Goal: Find specific page/section: Find specific page/section

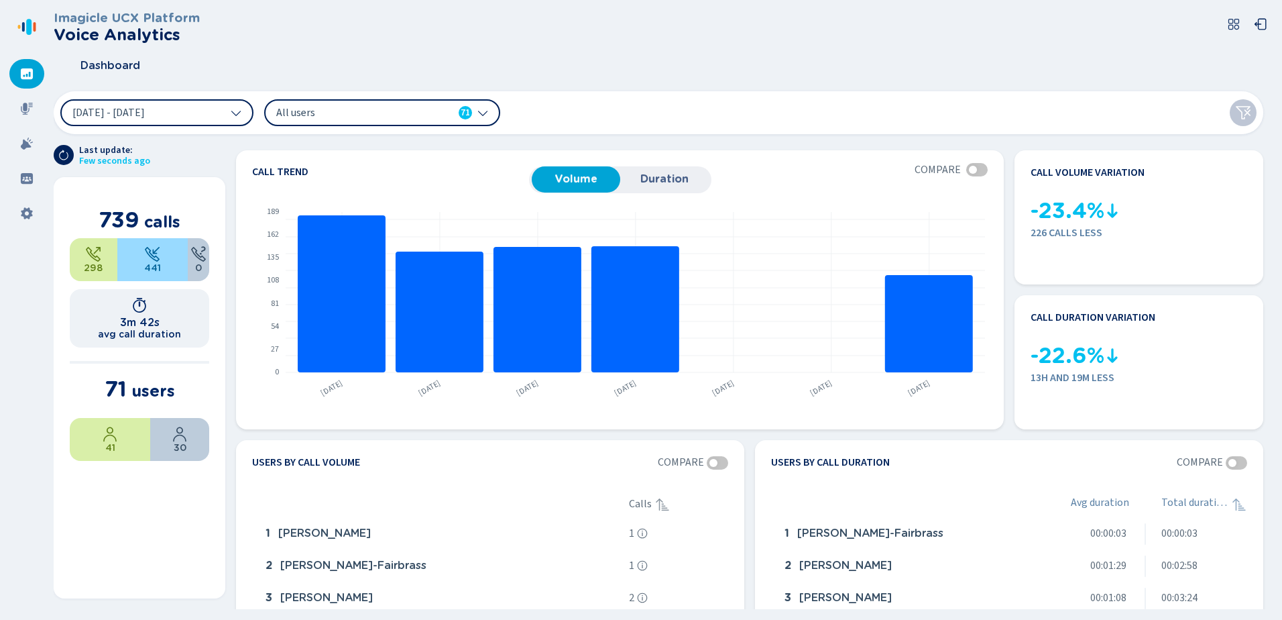
click at [399, 101] on div "All users 71" at bounding box center [382, 112] width 236 height 27
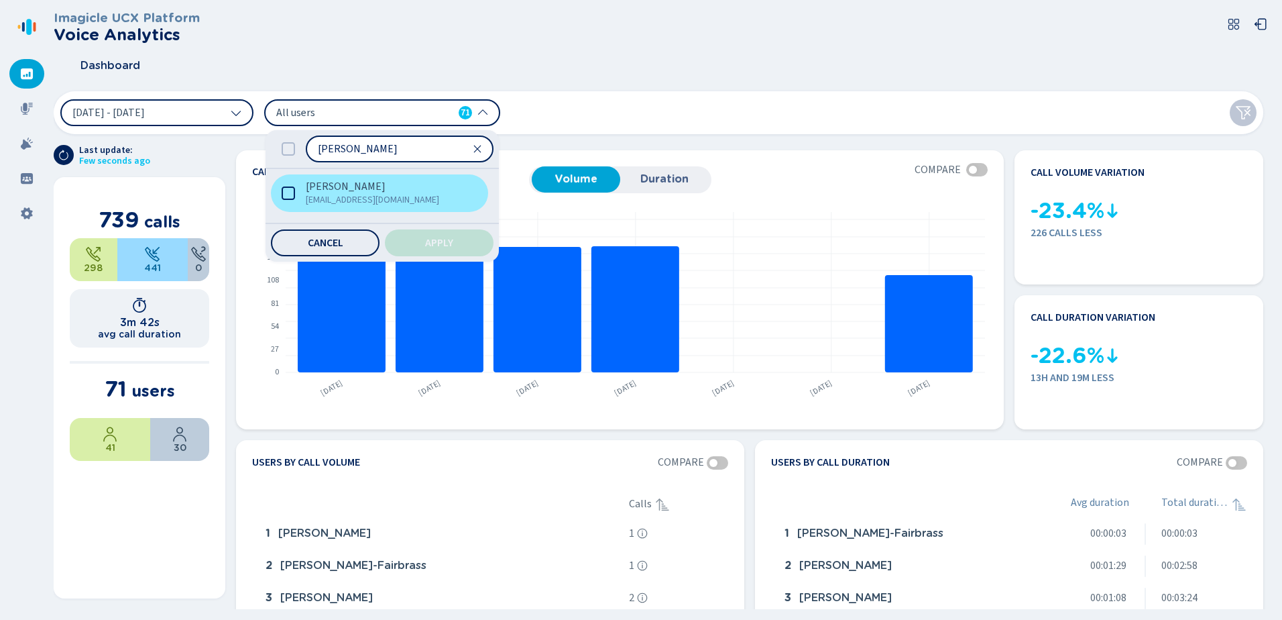
type input "[PERSON_NAME]"
click at [356, 193] on span "[EMAIL_ADDRESS][DOMAIN_NAME]" at bounding box center [386, 199] width 160 height 13
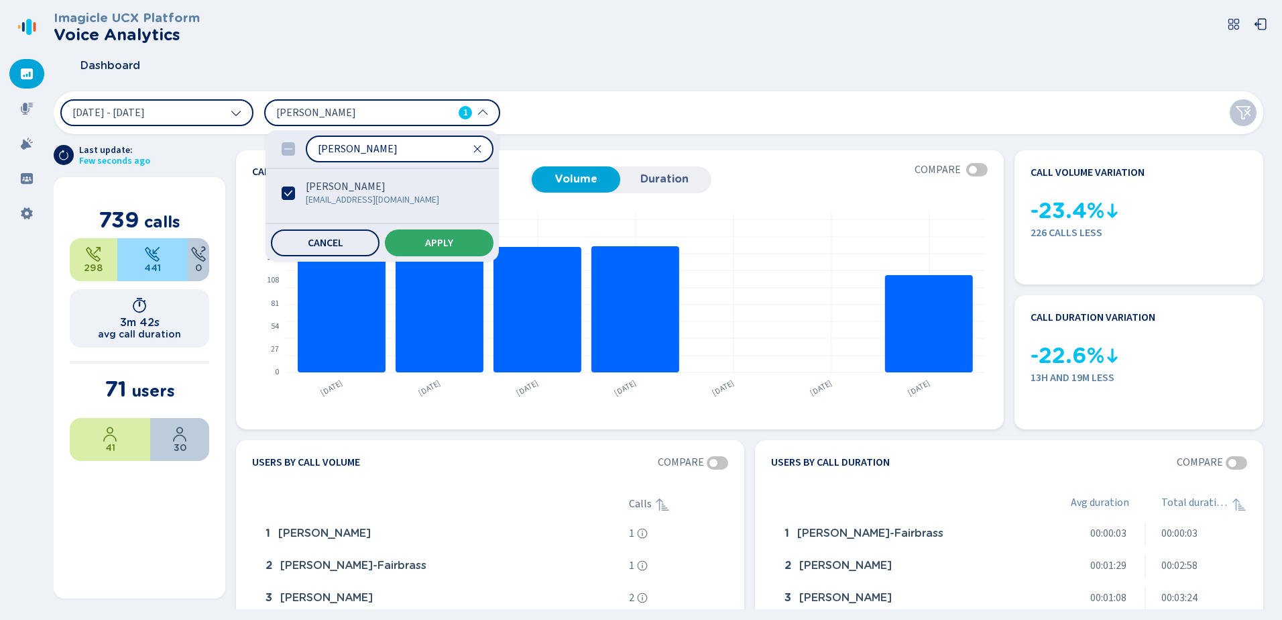
click at [427, 239] on span "Apply" at bounding box center [439, 242] width 28 height 11
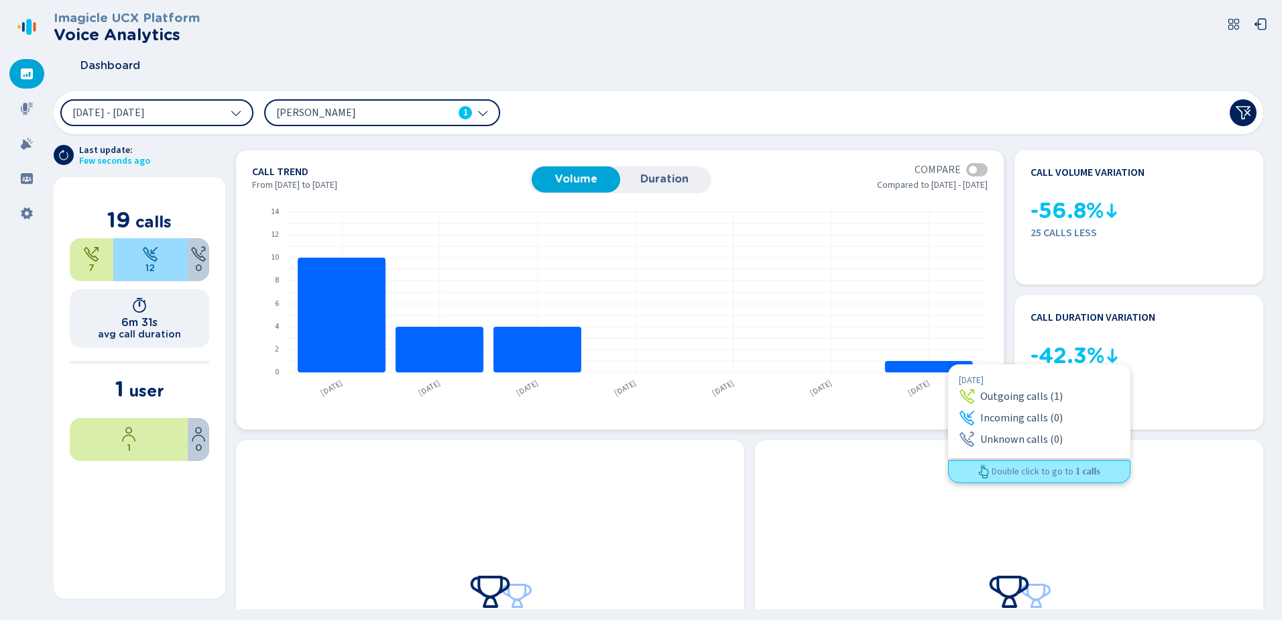
click at [948, 364] on rect at bounding box center [929, 366] width 88 height 11
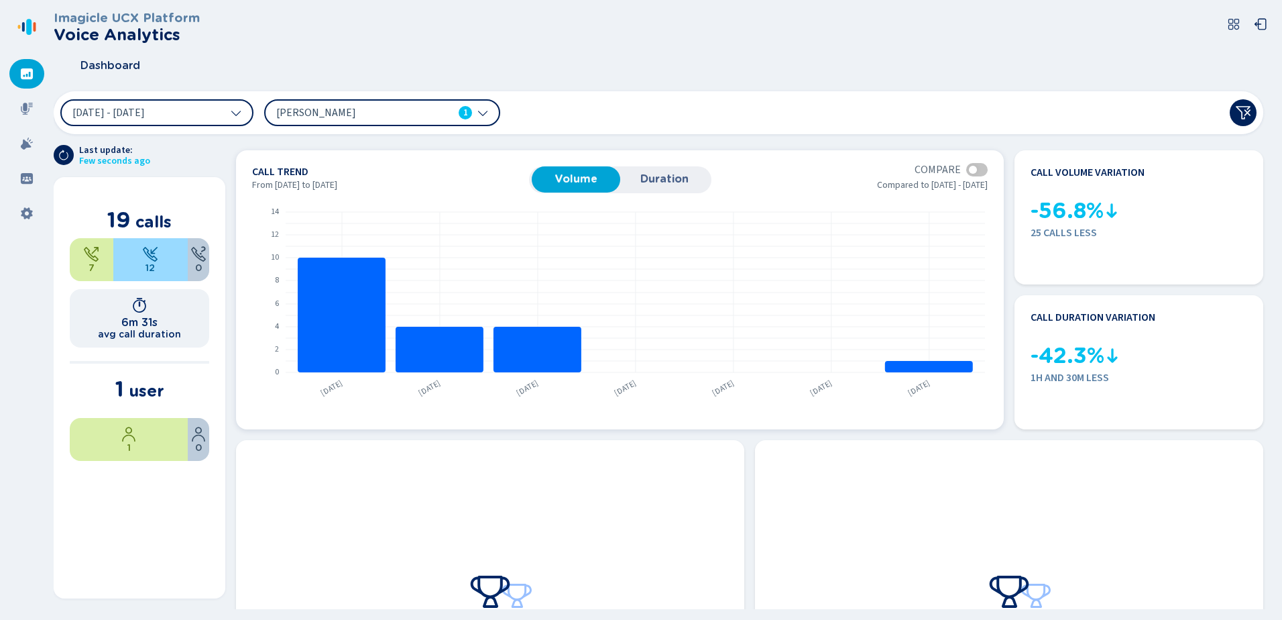
click at [666, 184] on span "Duration" at bounding box center [664, 179] width 75 height 12
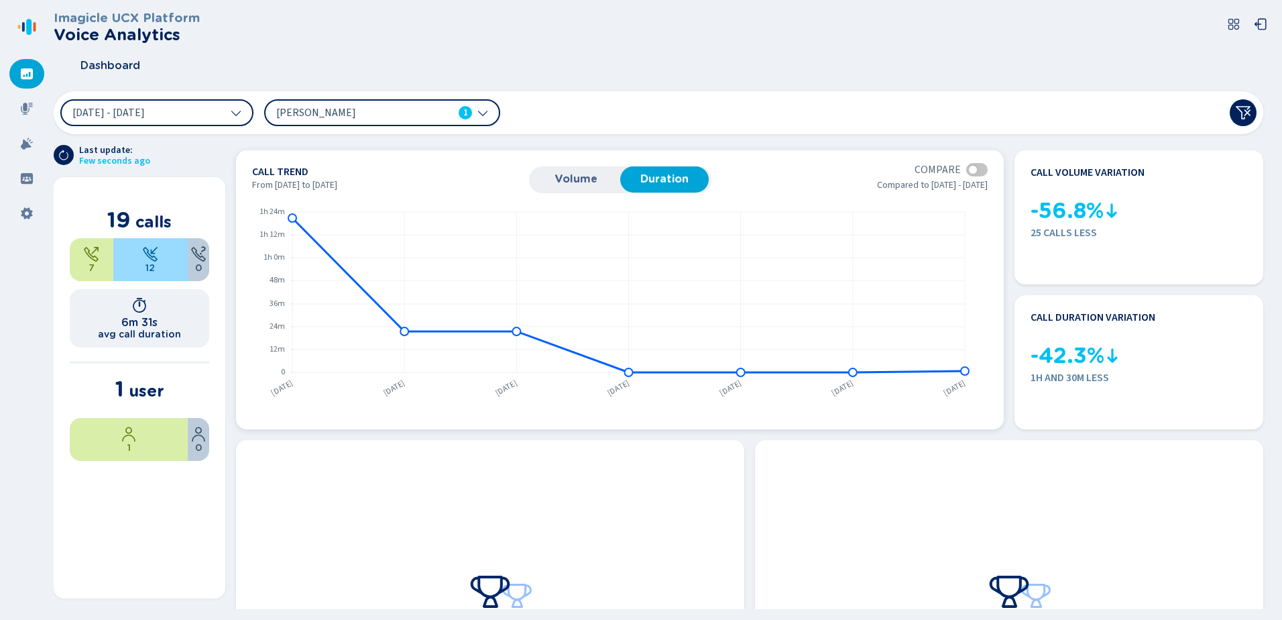
click at [587, 182] on span "Volume" at bounding box center [576, 179] width 75 height 12
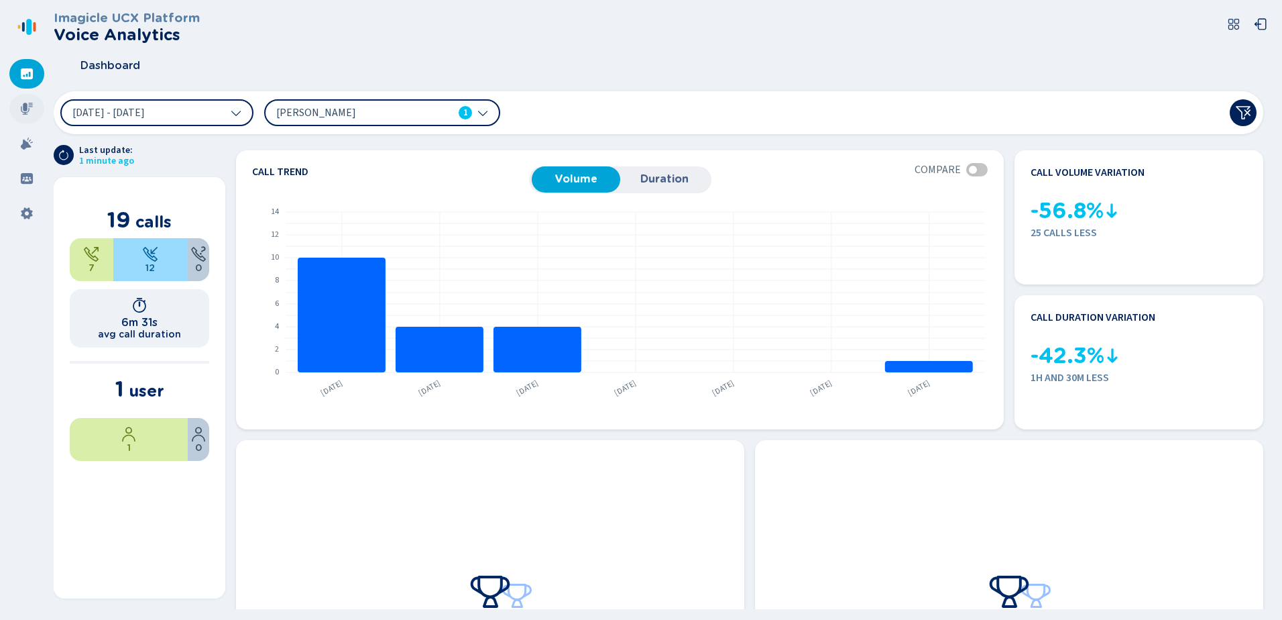
click at [29, 111] on icon at bounding box center [27, 109] width 12 height 12
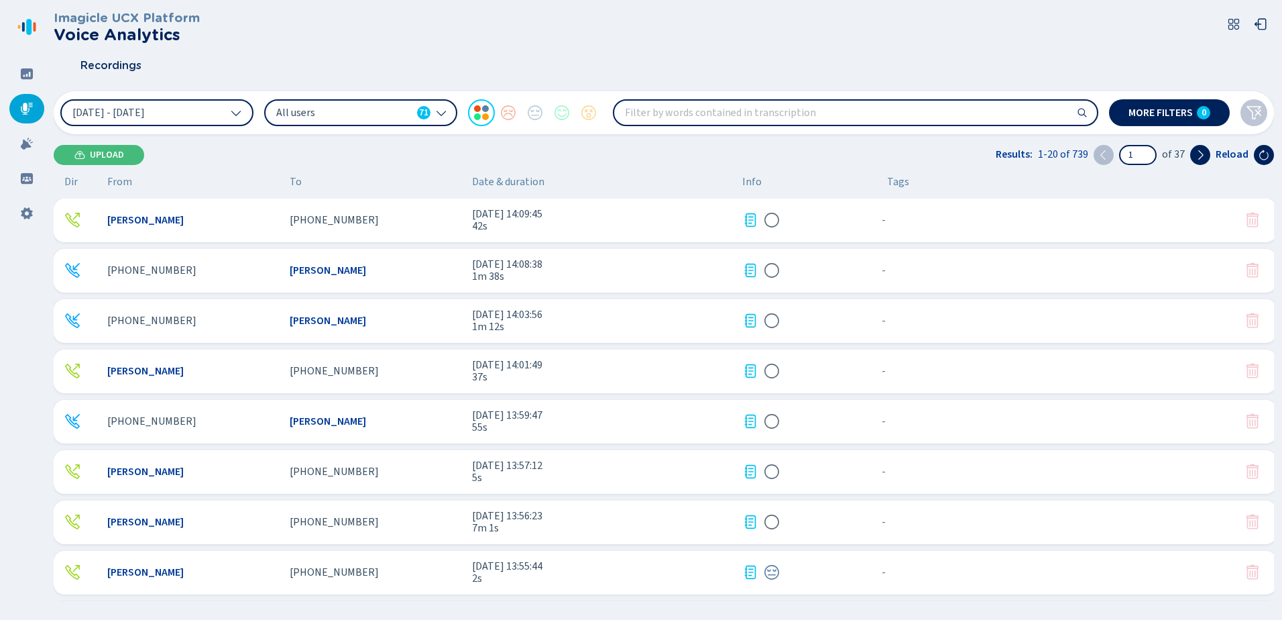
click at [332, 116] on span "All users" at bounding box center [343, 112] width 135 height 15
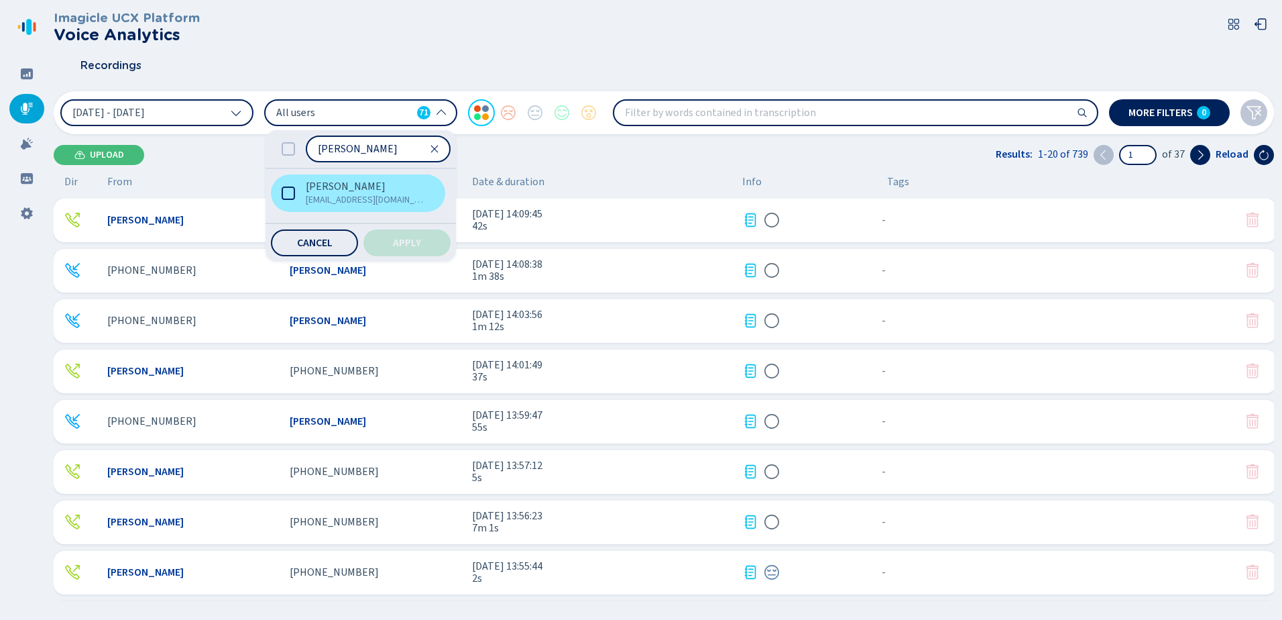
type input "[PERSON_NAME]"
click at [335, 198] on span "[EMAIL_ADDRESS][DOMAIN_NAME]" at bounding box center [366, 199] width 121 height 13
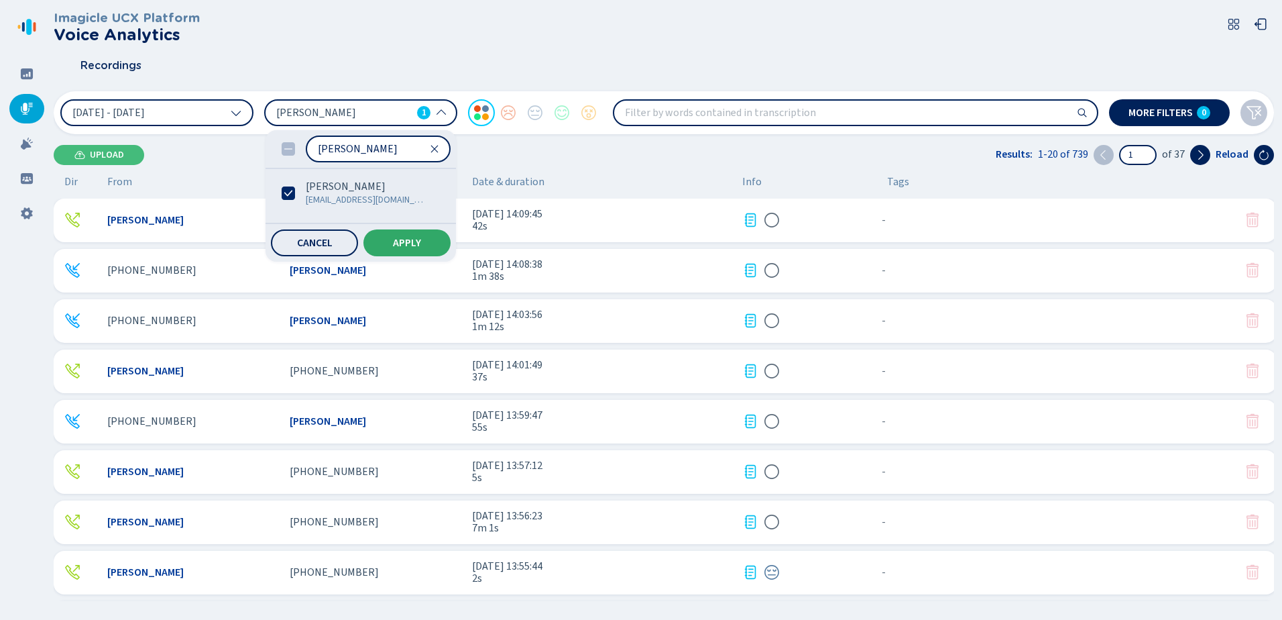
click at [417, 243] on span "Apply" at bounding box center [407, 242] width 28 height 11
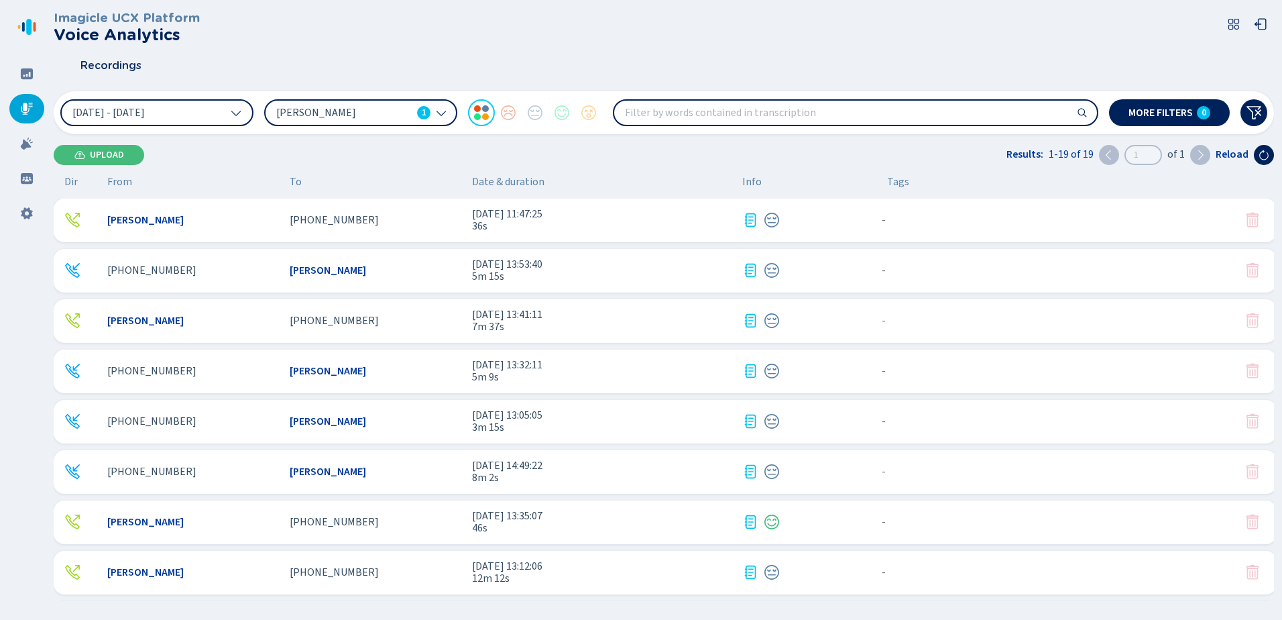
click at [516, 176] on span "Date & duration" at bounding box center [602, 182] width 260 height 12
click at [514, 180] on span "Date & duration" at bounding box center [602, 182] width 260 height 12
click at [343, 216] on span "[PHONE_NUMBER]" at bounding box center [334, 220] width 89 height 12
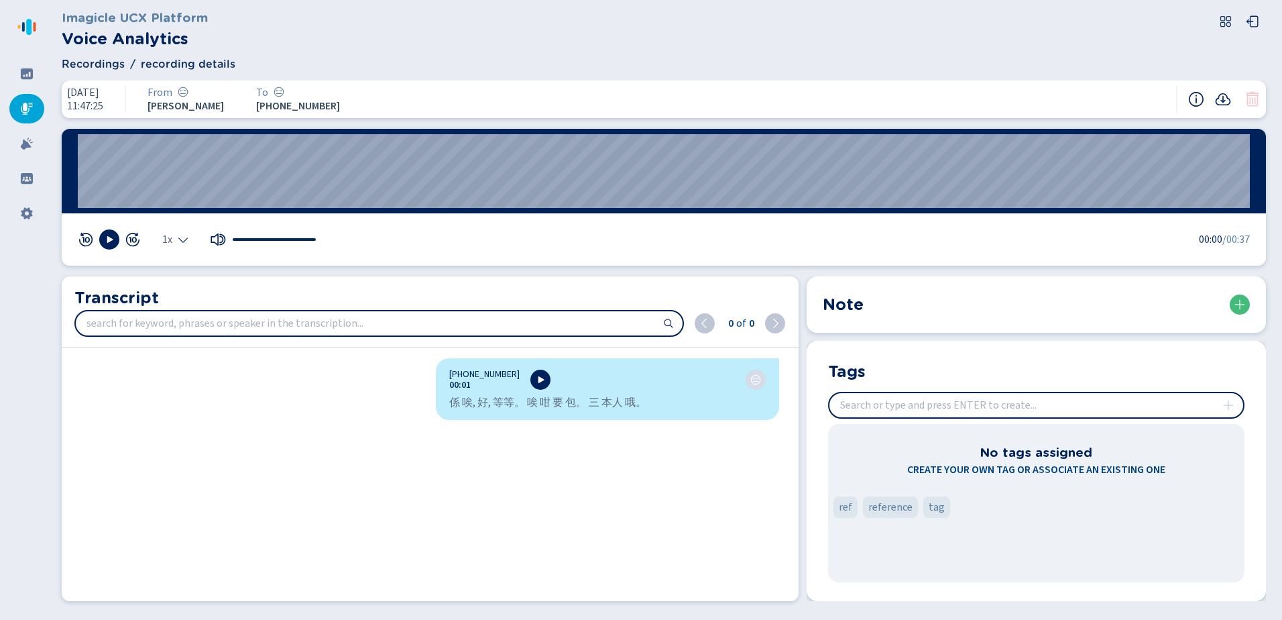
click at [472, 406] on div "係 唉, 好, 等等。 唉 咁 要 包。 三 本人 哦。" at bounding box center [607, 402] width 317 height 13
click at [535, 384] on icon at bounding box center [540, 379] width 11 height 11
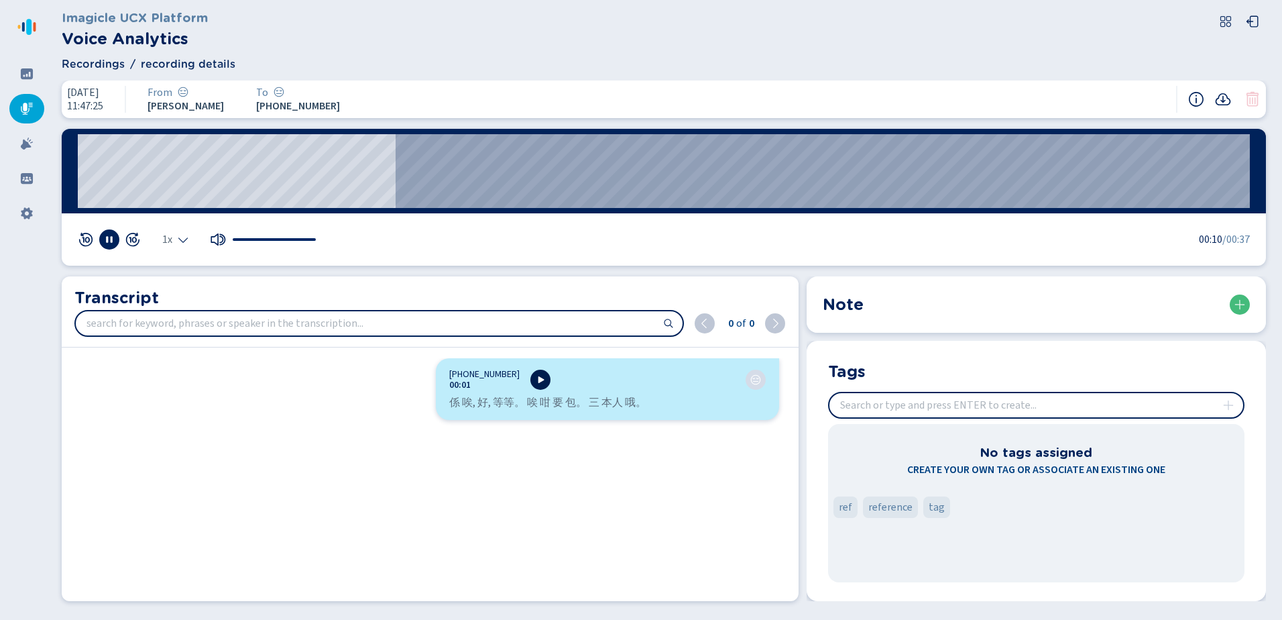
click at [539, 379] on icon at bounding box center [542, 379] width 6 height 7
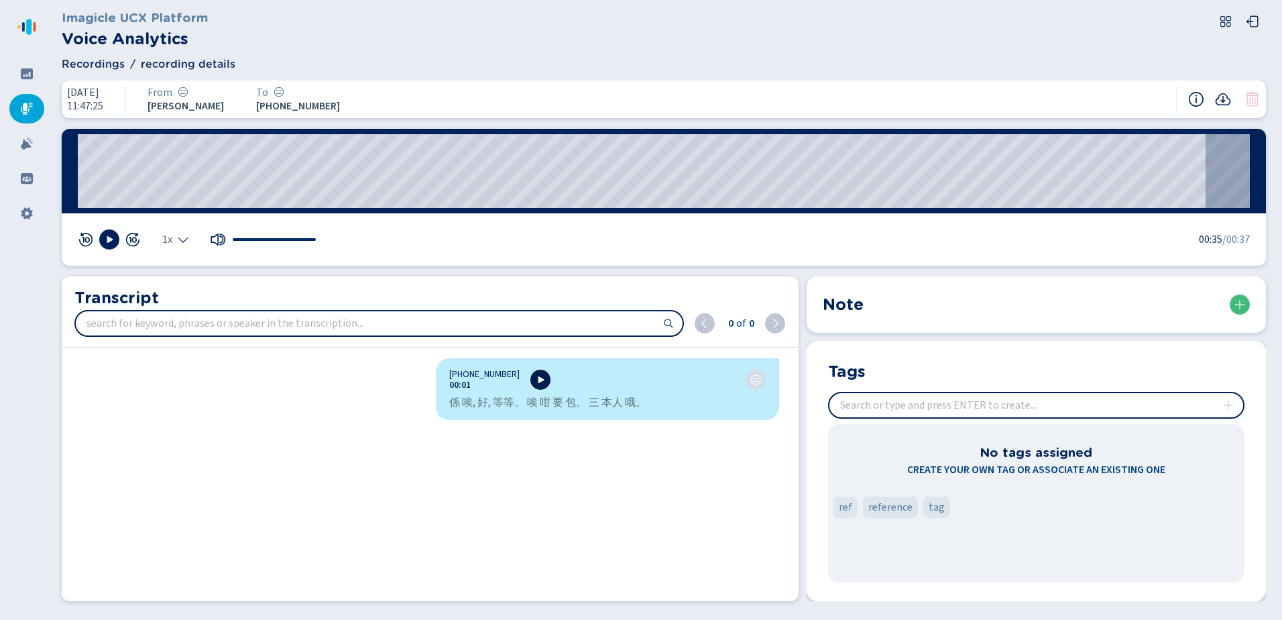
click at [539, 379] on icon at bounding box center [542, 379] width 6 height 7
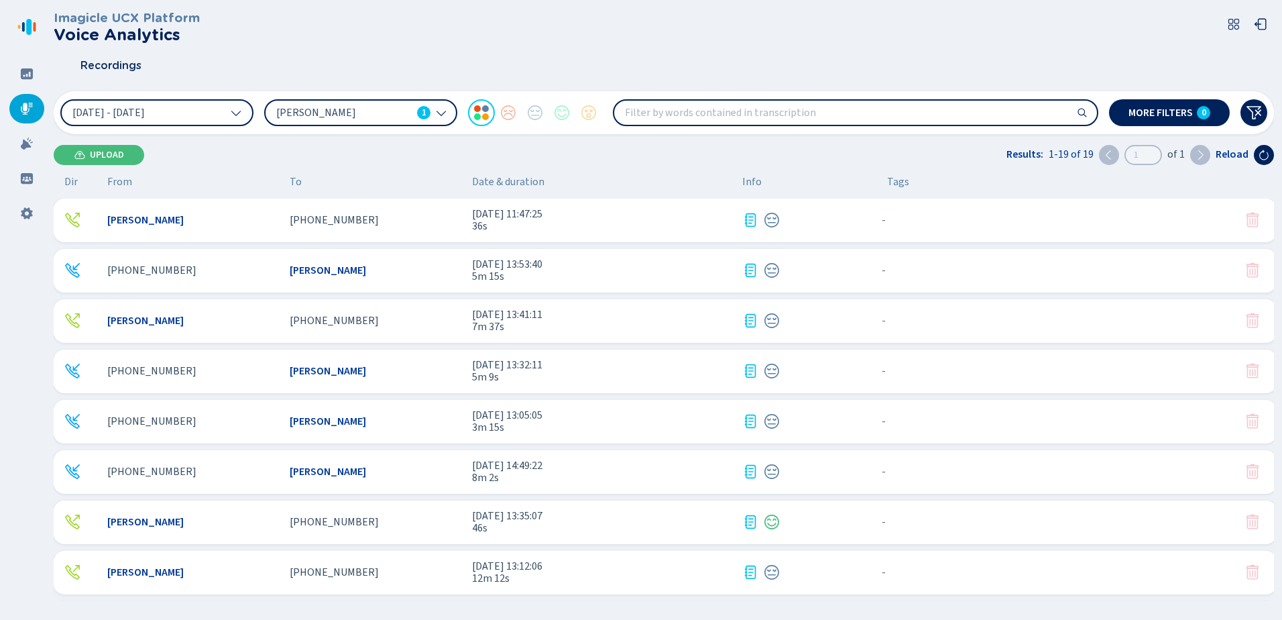
click at [372, 112] on span "[PERSON_NAME]" at bounding box center [343, 112] width 135 height 15
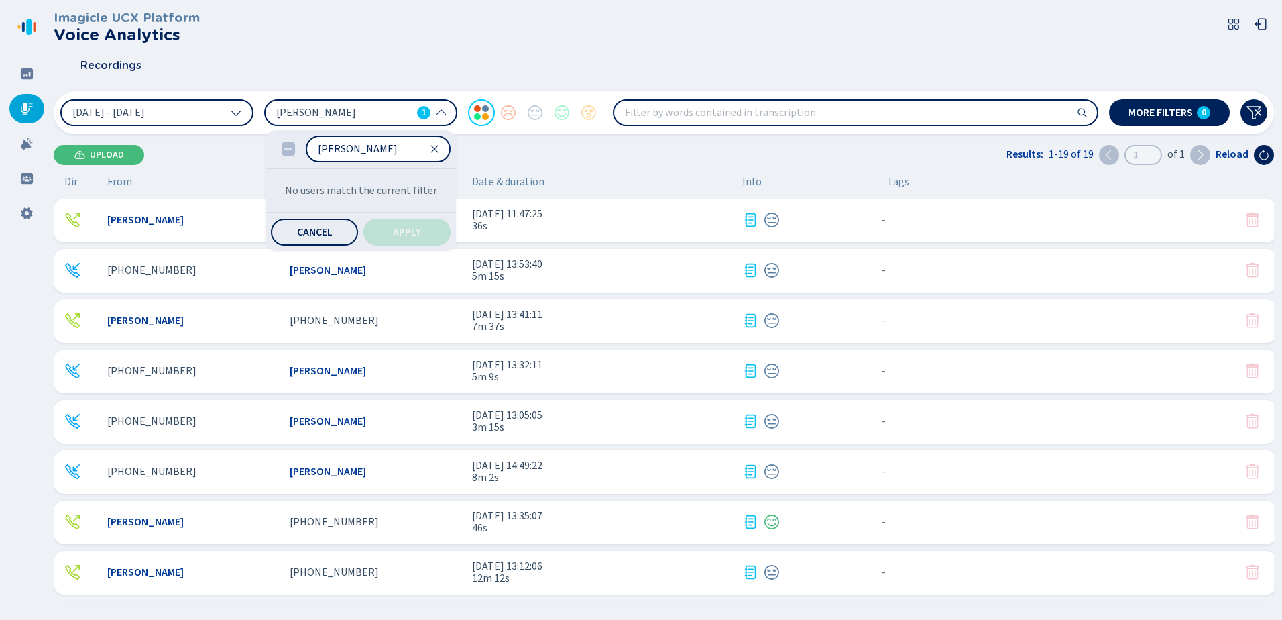
type input "[PERSON_NAME]"
click at [25, 175] on icon at bounding box center [27, 178] width 12 height 11
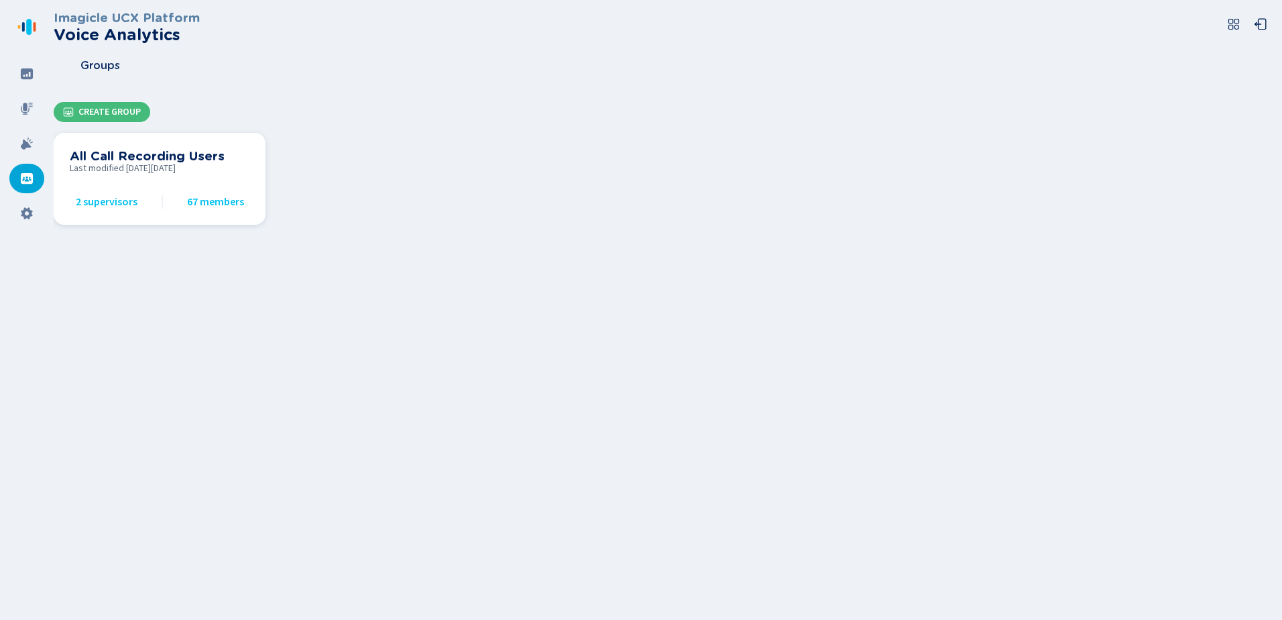
click at [204, 199] on span "67 members" at bounding box center [215, 202] width 57 height 12
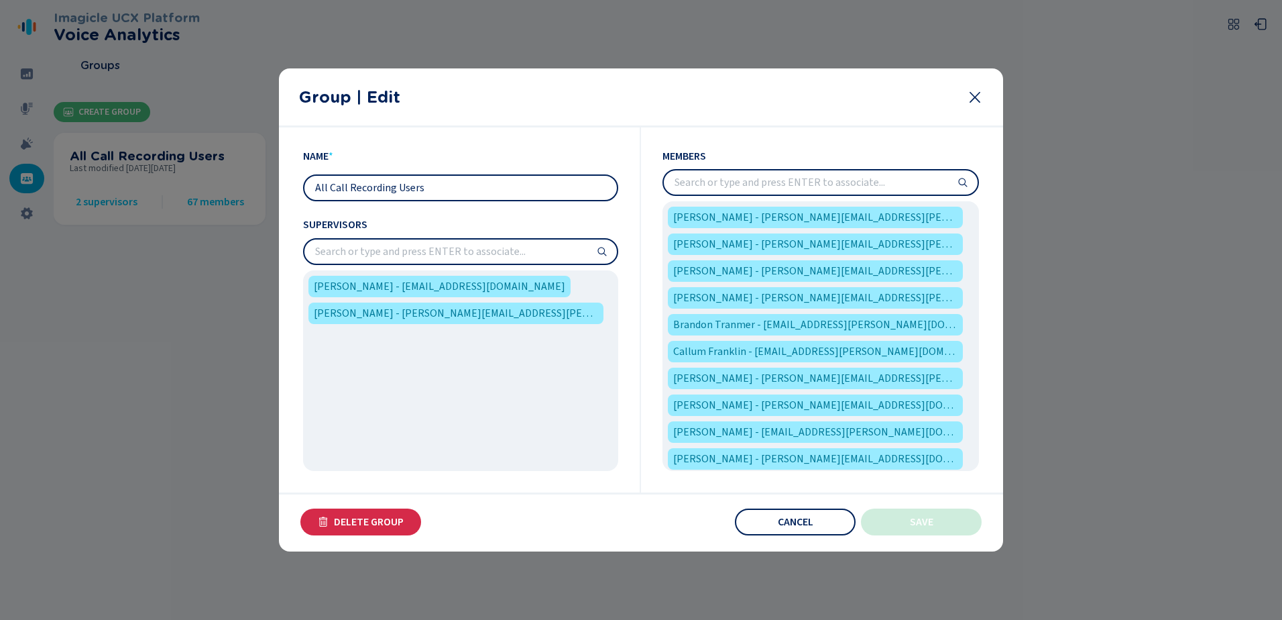
click at [733, 182] on input "search" at bounding box center [821, 182] width 314 height 24
click at [974, 94] on icon at bounding box center [975, 97] width 16 height 16
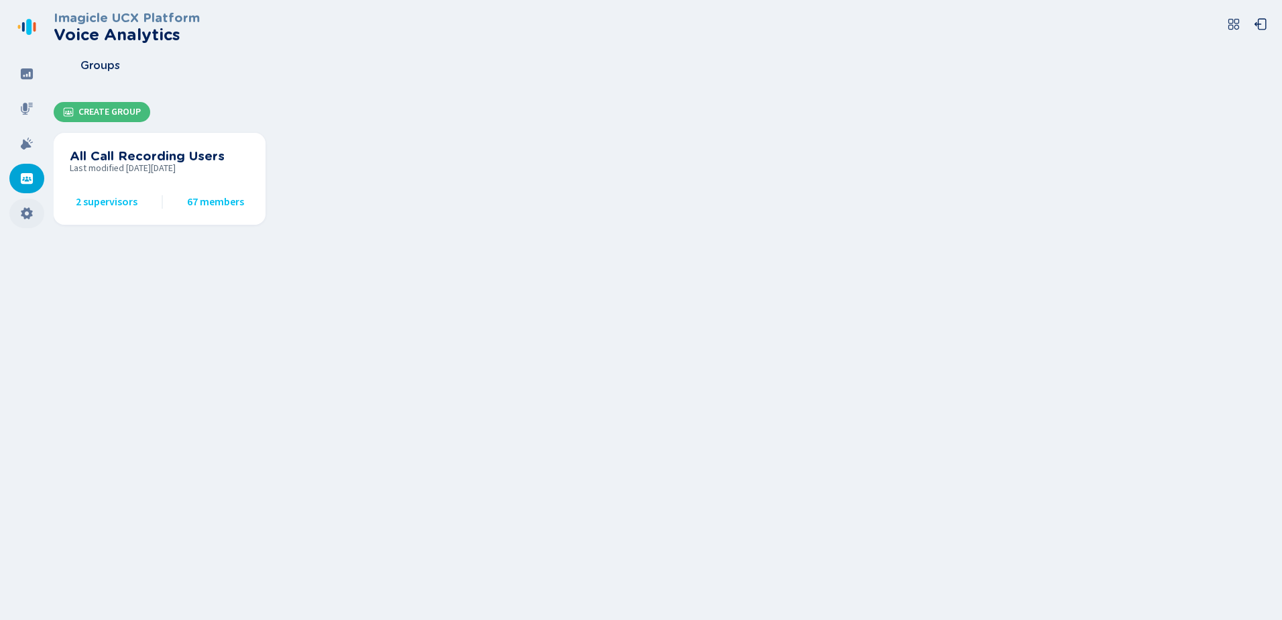
click at [20, 213] on icon at bounding box center [26, 213] width 13 height 13
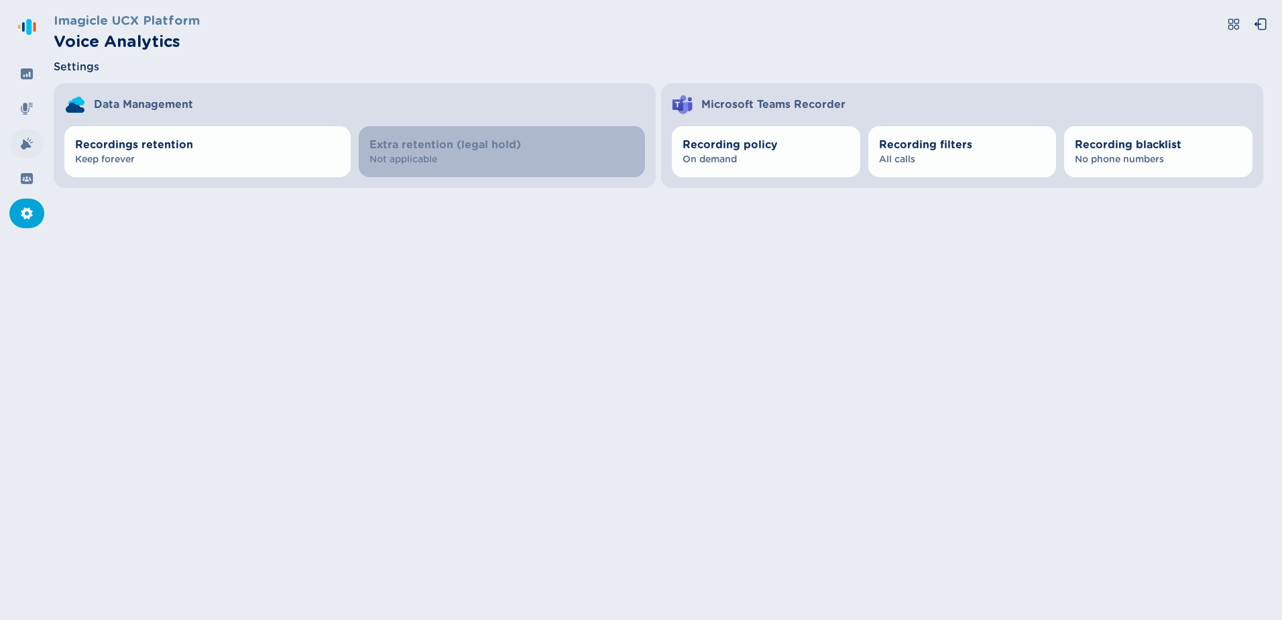
click at [23, 149] on icon at bounding box center [27, 143] width 12 height 12
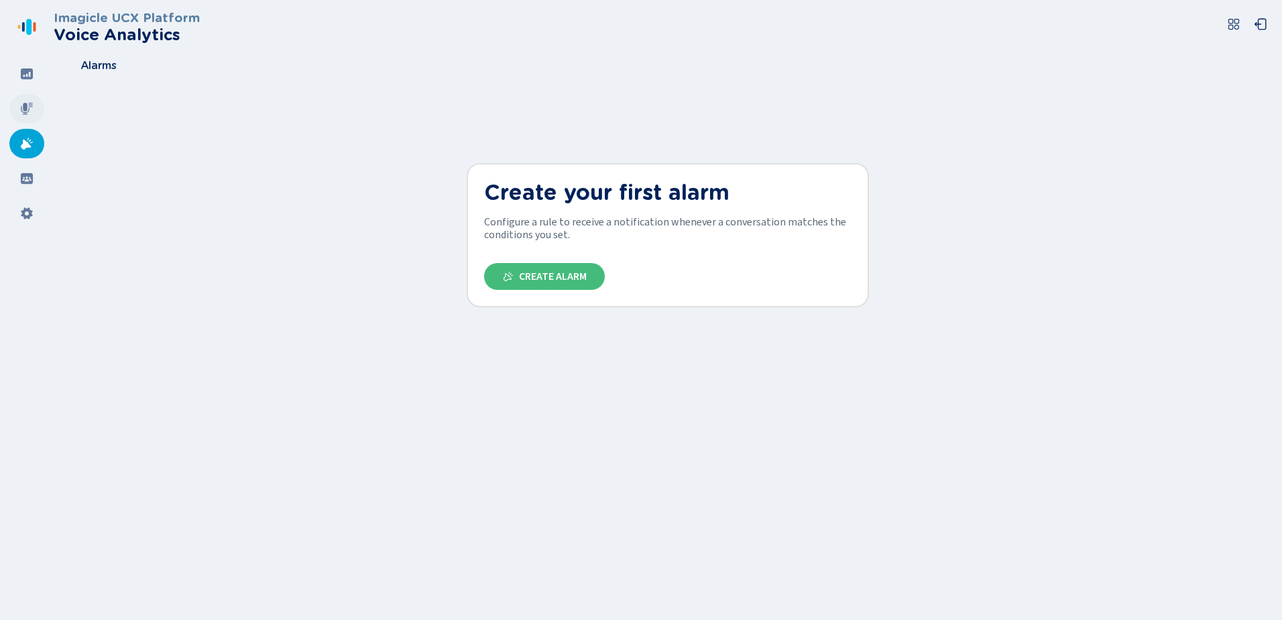
click at [25, 105] on icon at bounding box center [27, 109] width 12 height 12
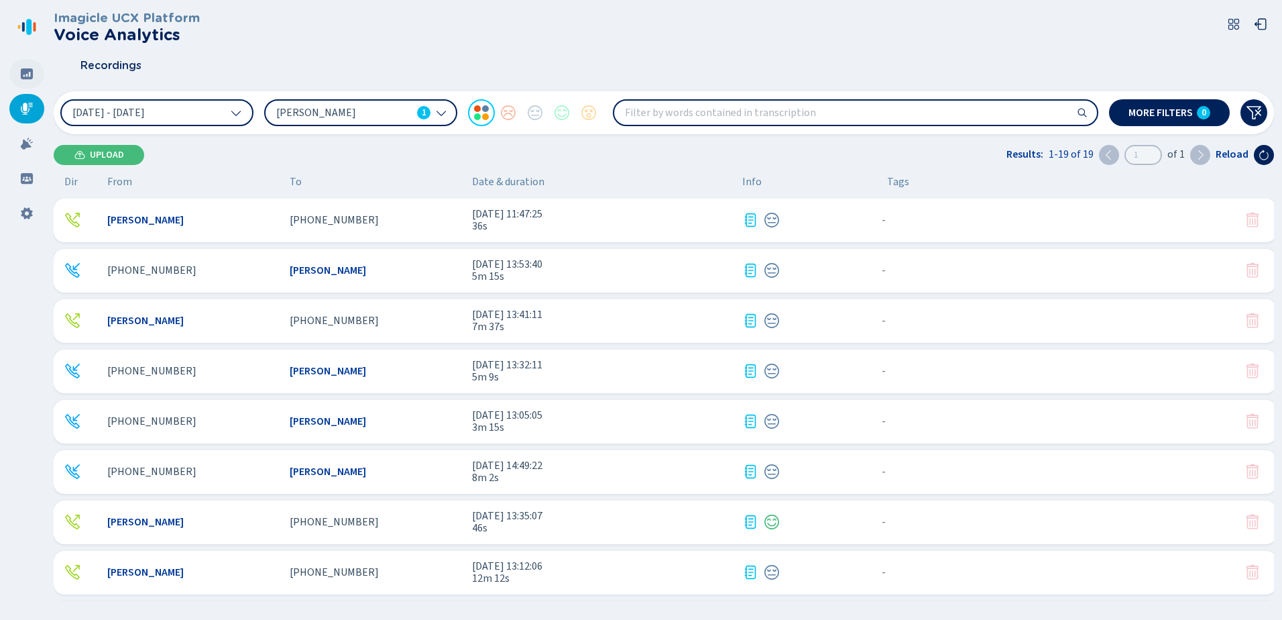
click at [22, 65] on div at bounding box center [26, 74] width 35 height 30
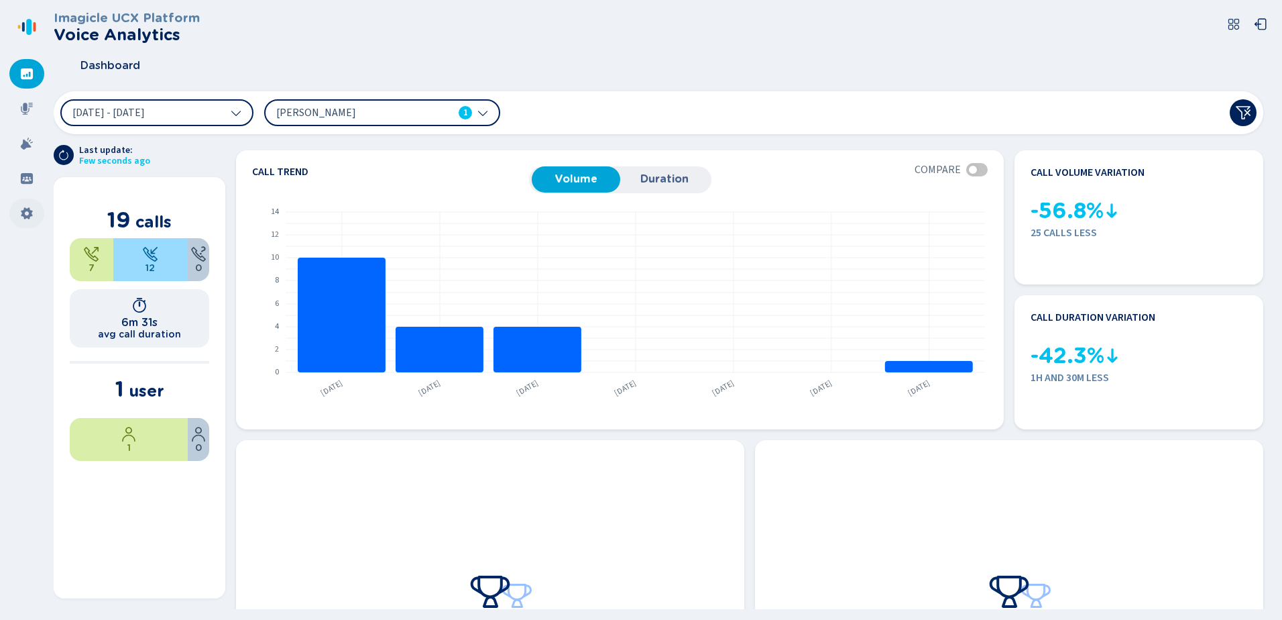
click at [19, 212] on div at bounding box center [26, 214] width 35 height 30
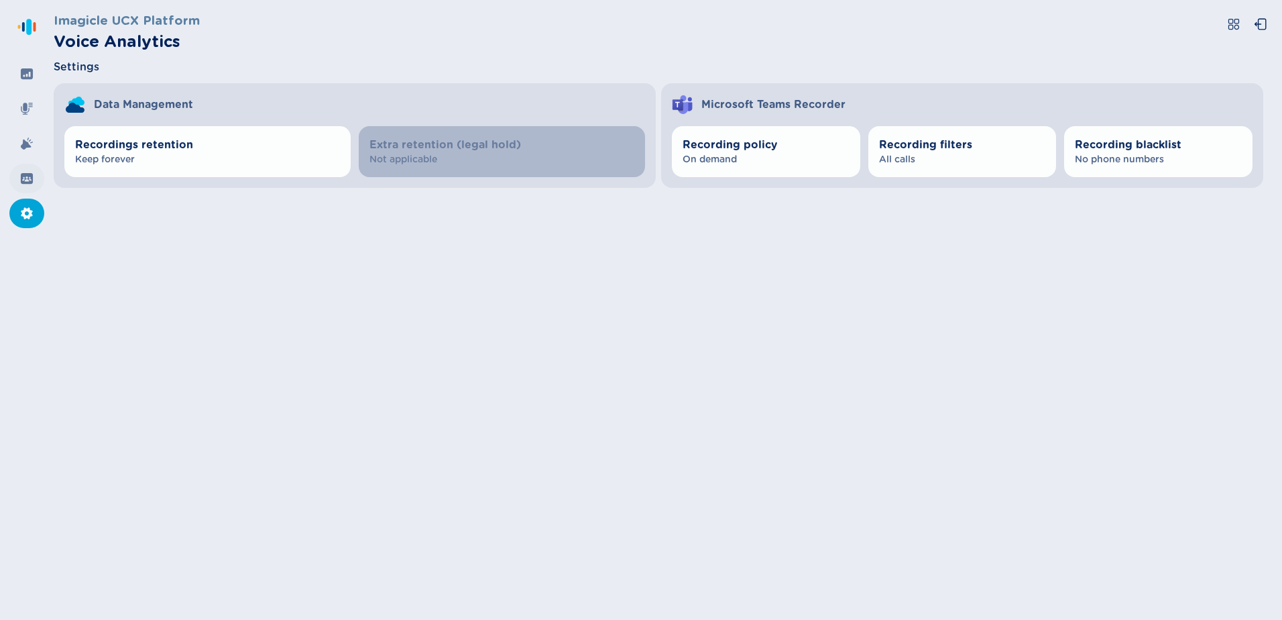
click at [19, 176] on div at bounding box center [26, 179] width 35 height 30
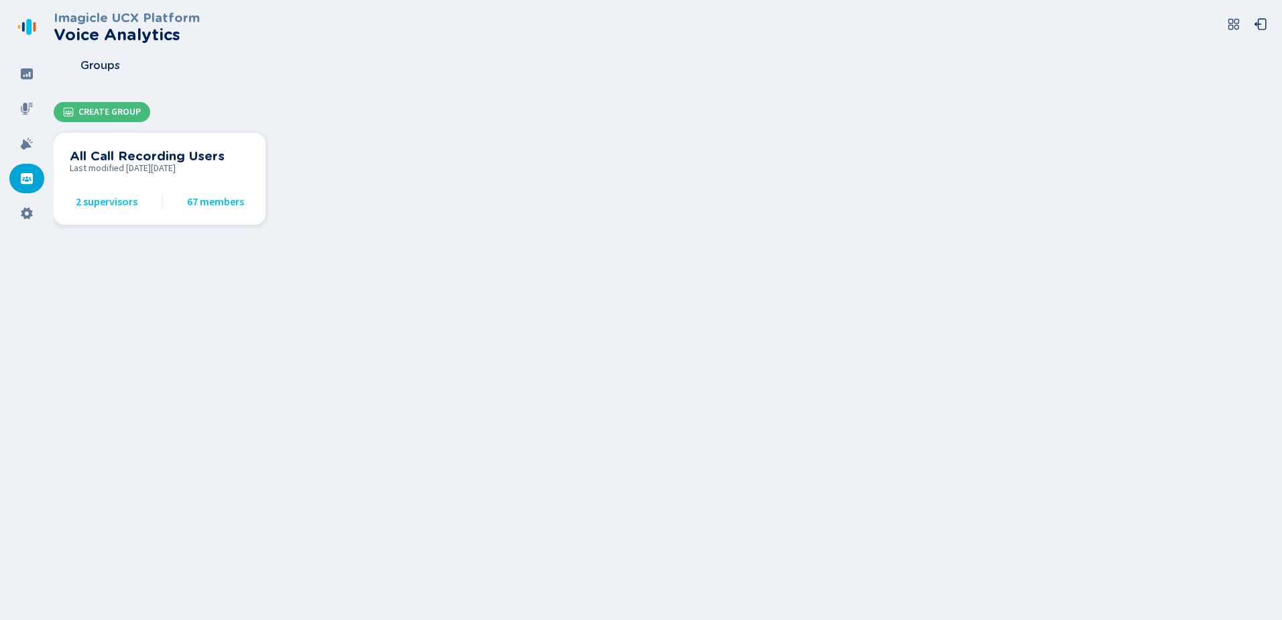
click at [174, 152] on h3 "All Call Recording Users" at bounding box center [160, 156] width 180 height 15
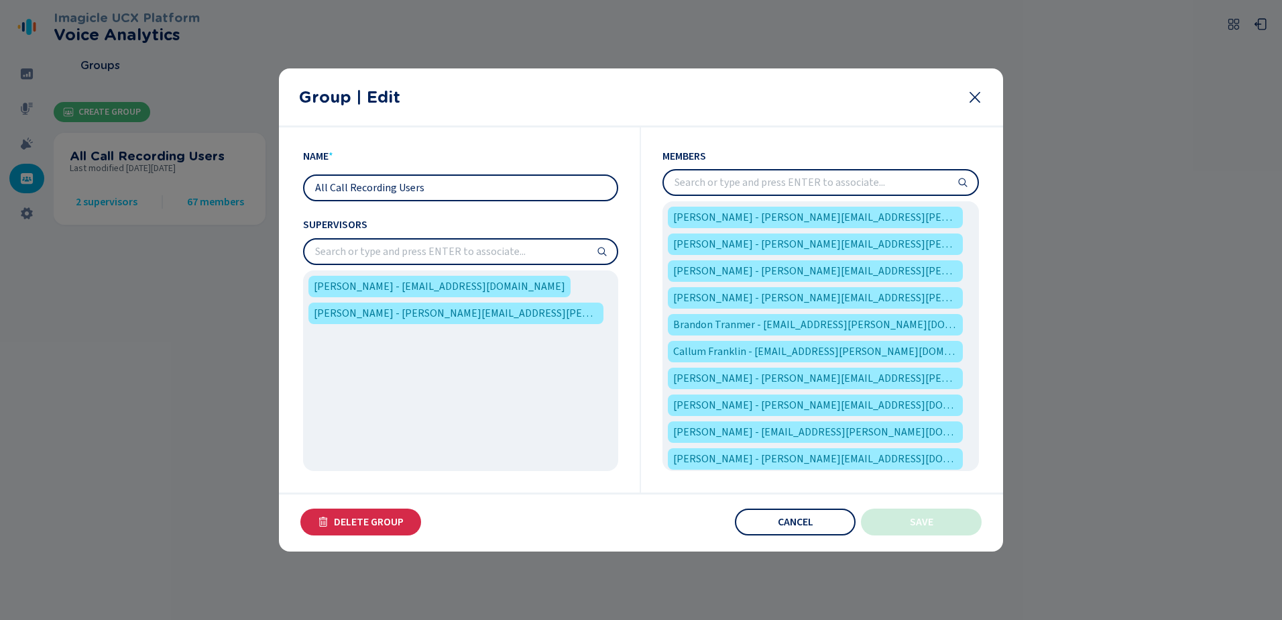
click at [761, 180] on input "search" at bounding box center [821, 182] width 314 height 24
paste input "[PERSON_NAME]"
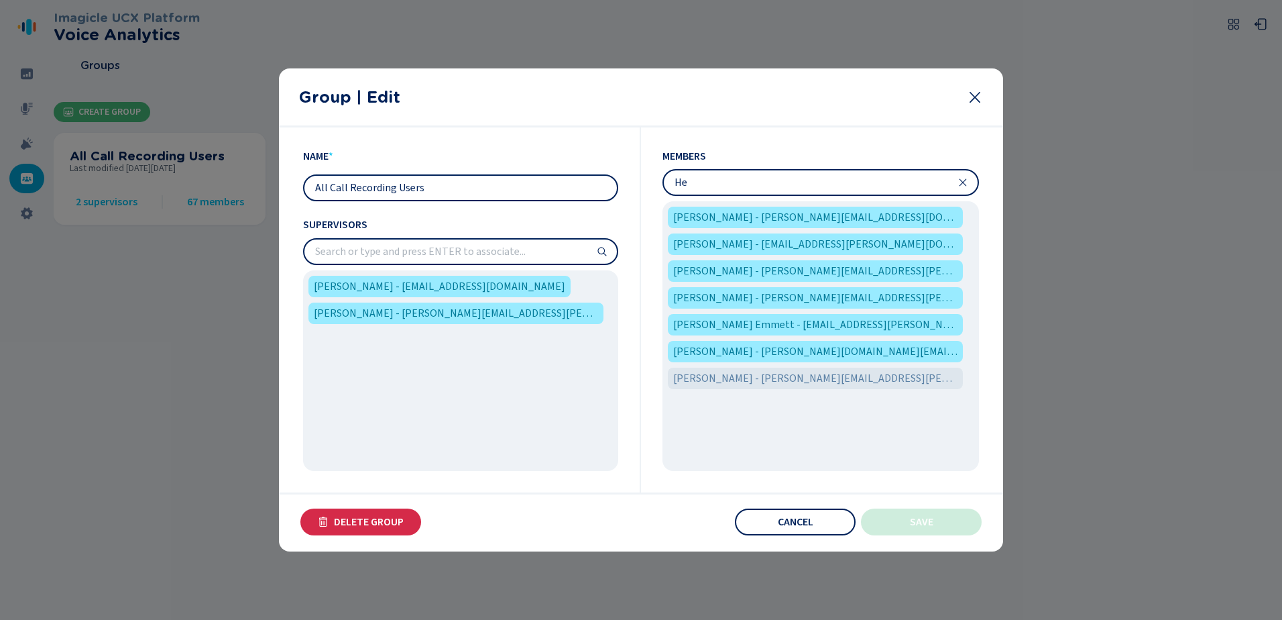
type input "H"
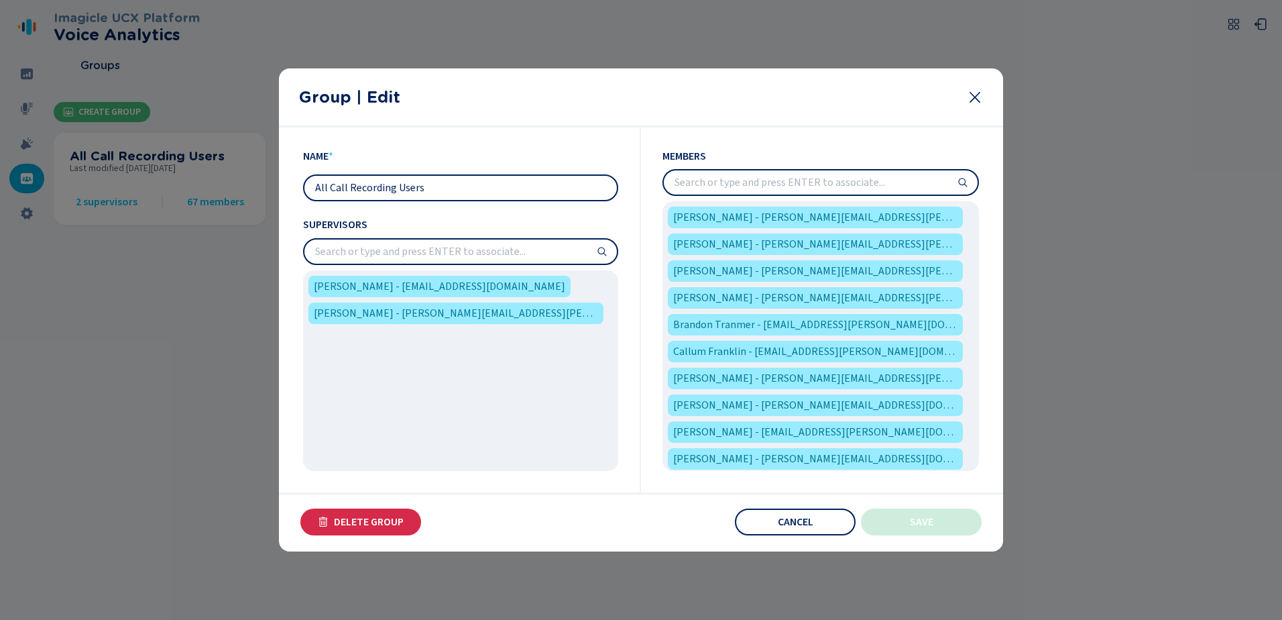
click at [976, 85] on div "Group | Edit" at bounding box center [641, 97] width 724 height 59
click at [976, 93] on icon at bounding box center [975, 97] width 16 height 16
